Goal: Browse casually: Explore the website without a specific task or goal

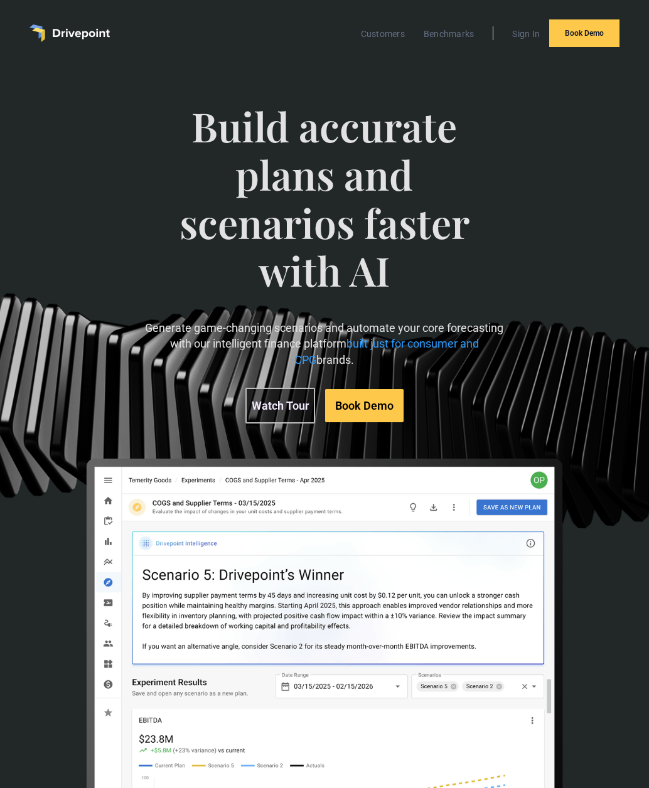
click at [229, 102] on span "Build accurate plans and scenarios faster with AI" at bounding box center [324, 211] width 359 height 218
click at [229, 103] on span "Build accurate plans and scenarios faster with AI" at bounding box center [324, 211] width 359 height 218
click at [184, 233] on span "Build accurate plans and scenarios faster with AI" at bounding box center [324, 211] width 359 height 218
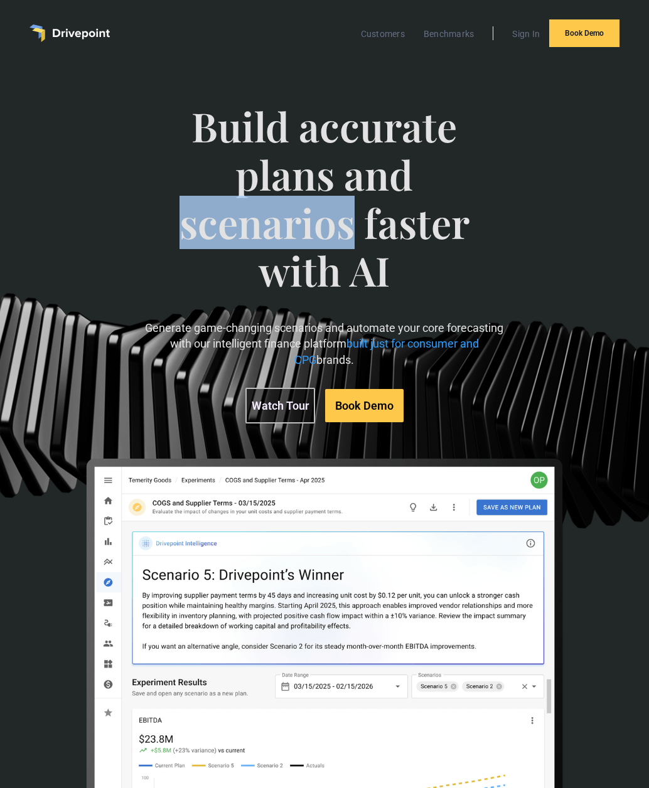
click at [184, 233] on span "Build accurate plans and scenarios faster with AI" at bounding box center [324, 211] width 359 height 218
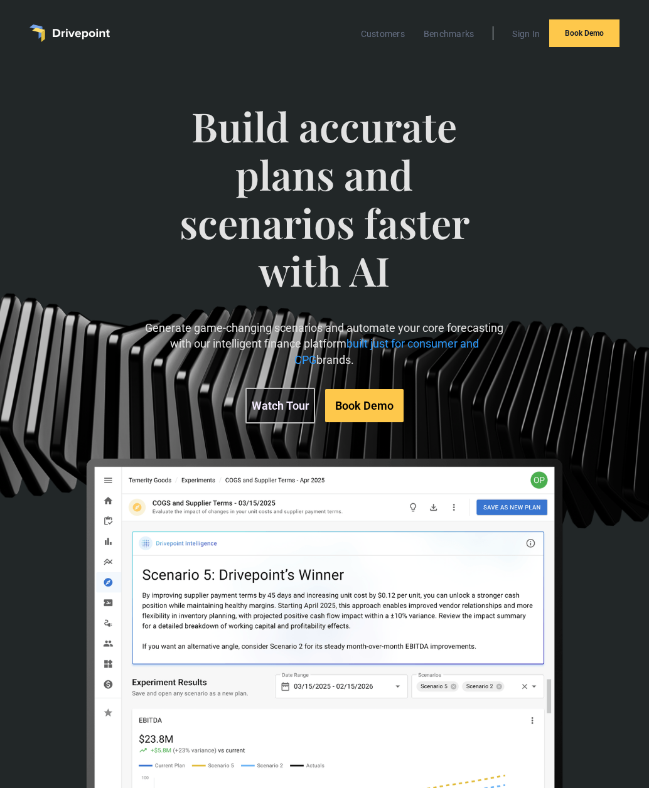
click at [286, 252] on span "Build accurate plans and scenarios faster with AI" at bounding box center [324, 211] width 359 height 218
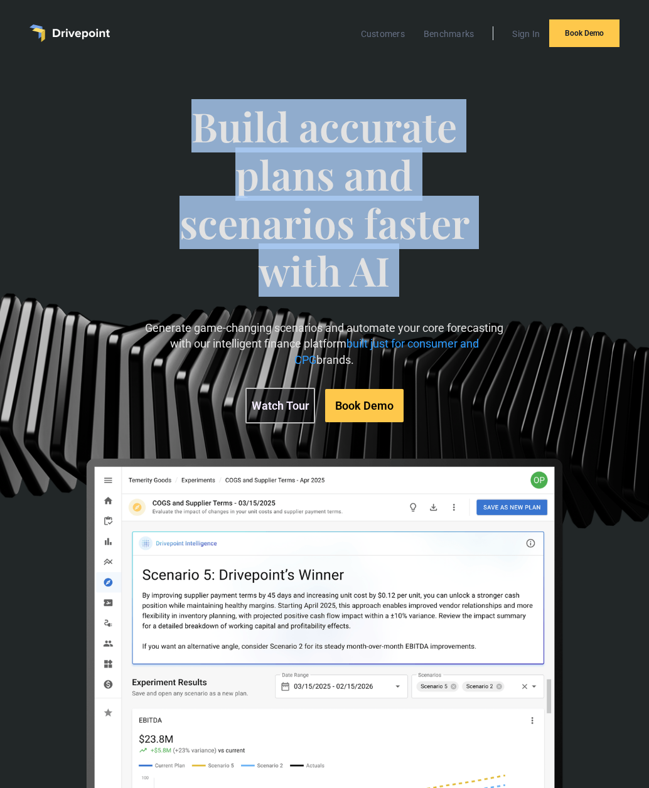
click at [286, 252] on span "Build accurate plans and scenarios faster with AI" at bounding box center [324, 211] width 359 height 218
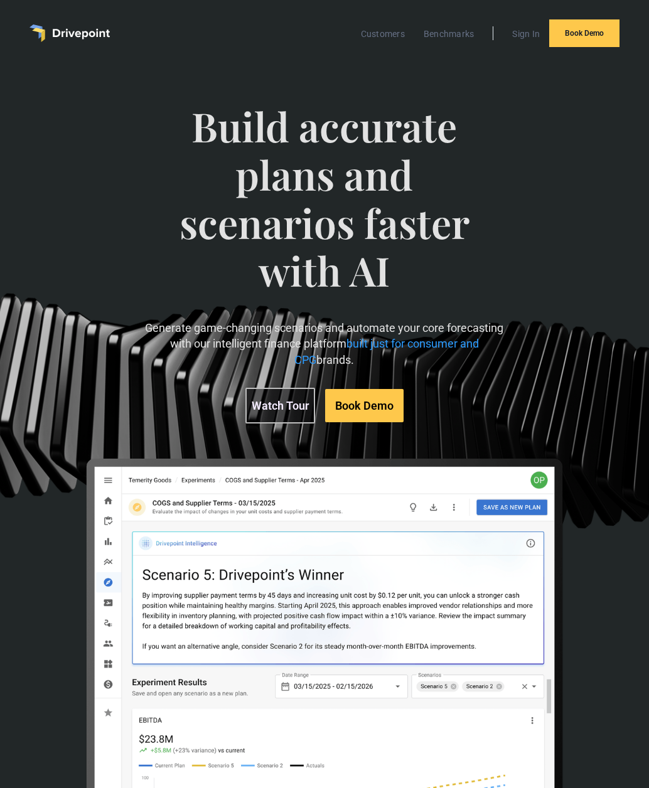
click at [434, 259] on span "Build accurate plans and scenarios faster with AI" at bounding box center [324, 211] width 359 height 218
